Goal: Task Accomplishment & Management: Manage account settings

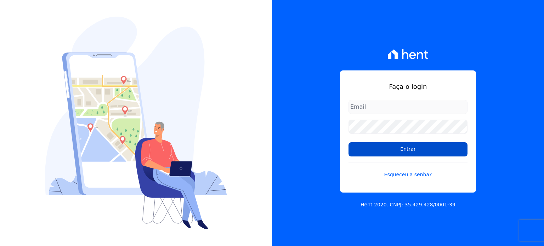
type input "[EMAIL_ADDRESS][DOMAIN_NAME]"
click at [427, 146] on input "Entrar" at bounding box center [407, 149] width 119 height 14
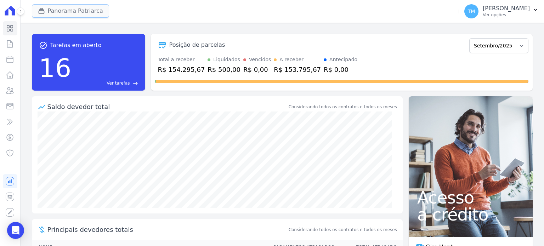
click at [87, 14] on button "Panorama Patriarca" at bounding box center [70, 10] width 77 height 13
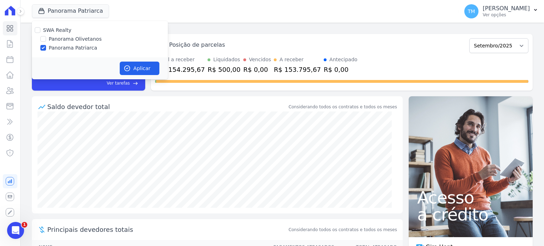
click at [84, 38] on label "Panorama Olivetanos" at bounding box center [75, 38] width 53 height 7
click at [46, 38] on input "Panorama Olivetanos" at bounding box center [43, 39] width 6 height 6
checkbox input "true"
click at [84, 51] on label "Panorama Patriarca" at bounding box center [73, 47] width 49 height 7
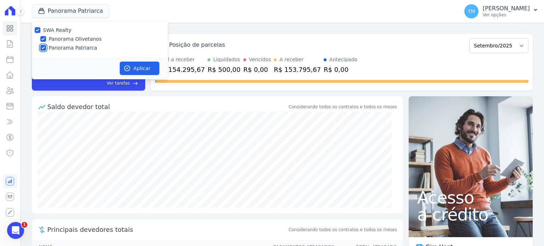
click at [46, 51] on input "Panorama Patriarca" at bounding box center [43, 48] width 6 height 6
checkbox input "false"
click at [153, 66] on button "Aplicar" at bounding box center [140, 68] width 40 height 13
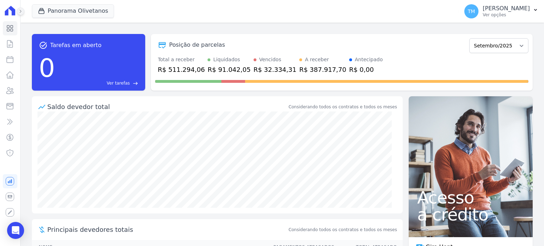
click at [20, 11] on icon at bounding box center [20, 11] width 4 height 4
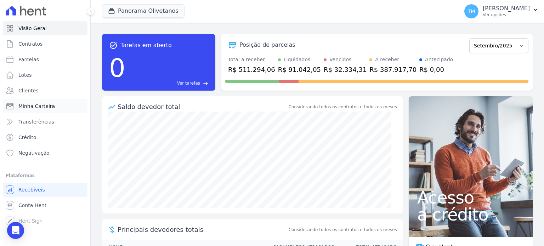
click at [58, 110] on link "Minha Carteira" at bounding box center [45, 106] width 85 height 14
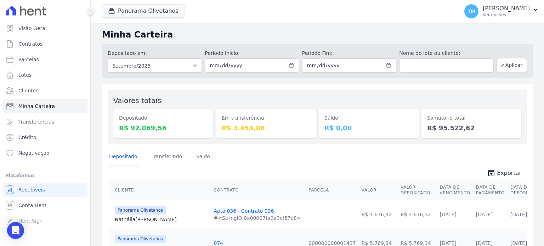
drag, startPoint x: 96, startPoint y: 13, endPoint x: 92, endPoint y: 13, distance: 4.0
click at [93, 13] on div "Visão Geral Contratos [GEOGRAPHIC_DATA] Lotes Clientes Minha Carteira Transferê…" at bounding box center [272, 123] width 544 height 246
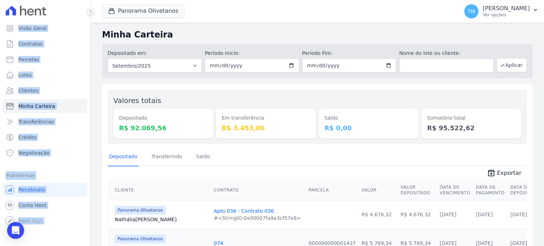
click at [92, 13] on icon at bounding box center [91, 11] width 4 height 4
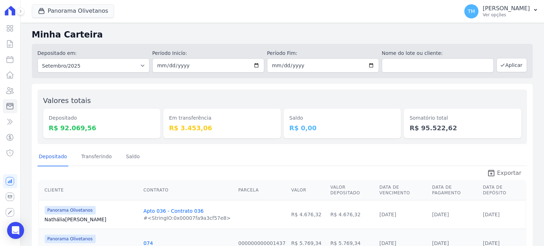
click at [512, 171] on span "Exportar" at bounding box center [509, 173] width 24 height 8
click at [513, 16] on p "Ver opções" at bounding box center [506, 15] width 47 height 6
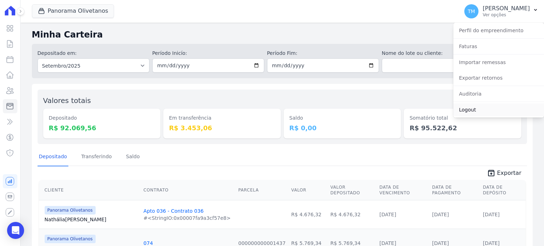
click at [475, 112] on link "Logout" at bounding box center [498, 109] width 91 height 13
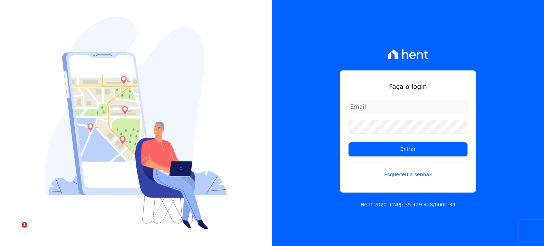
type input "[EMAIL_ADDRESS][DOMAIN_NAME]"
